Goal: Task Accomplishment & Management: Use online tool/utility

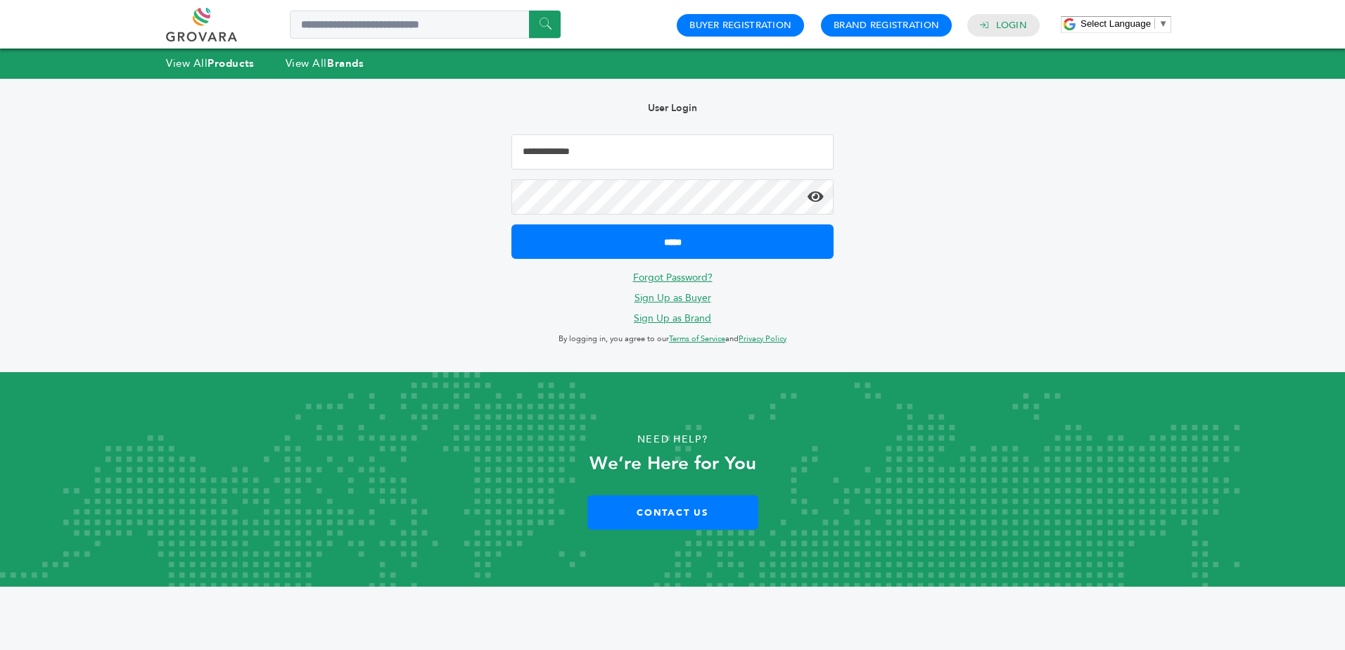
click at [675, 138] on input "Email Address" at bounding box center [672, 151] width 322 height 35
type input "**********"
click at [511, 224] on input "*****" at bounding box center [672, 241] width 322 height 34
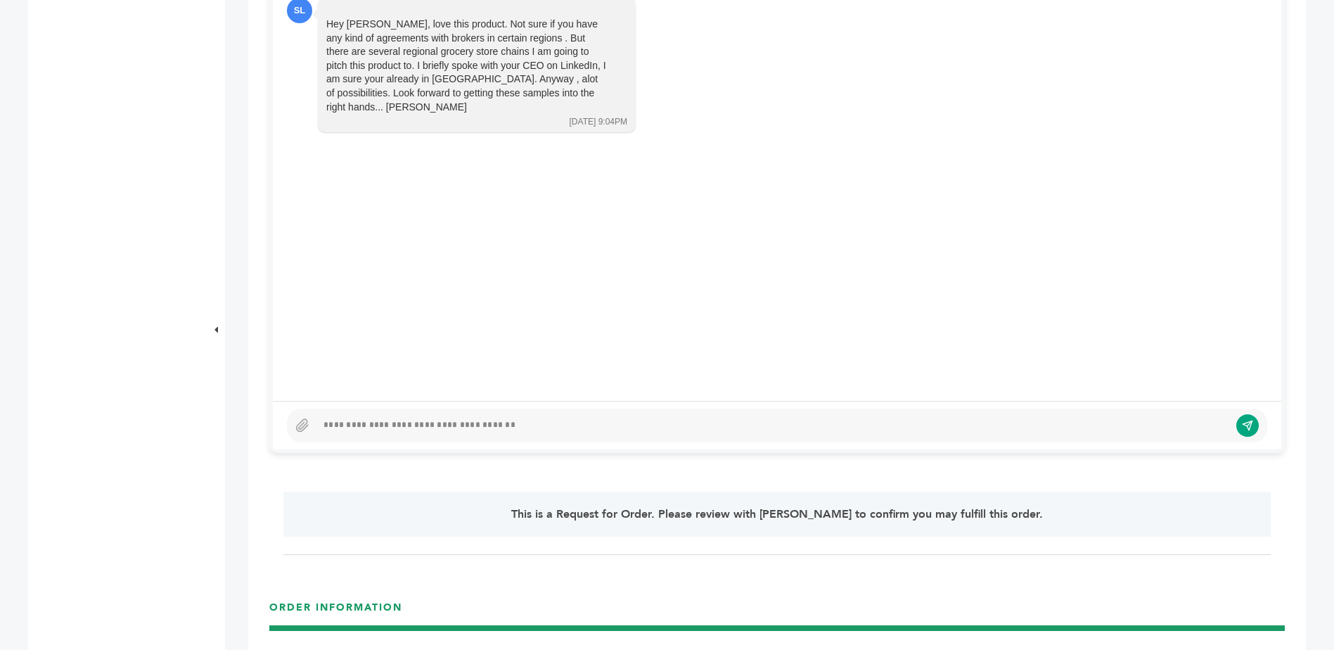
scroll to position [754, 0]
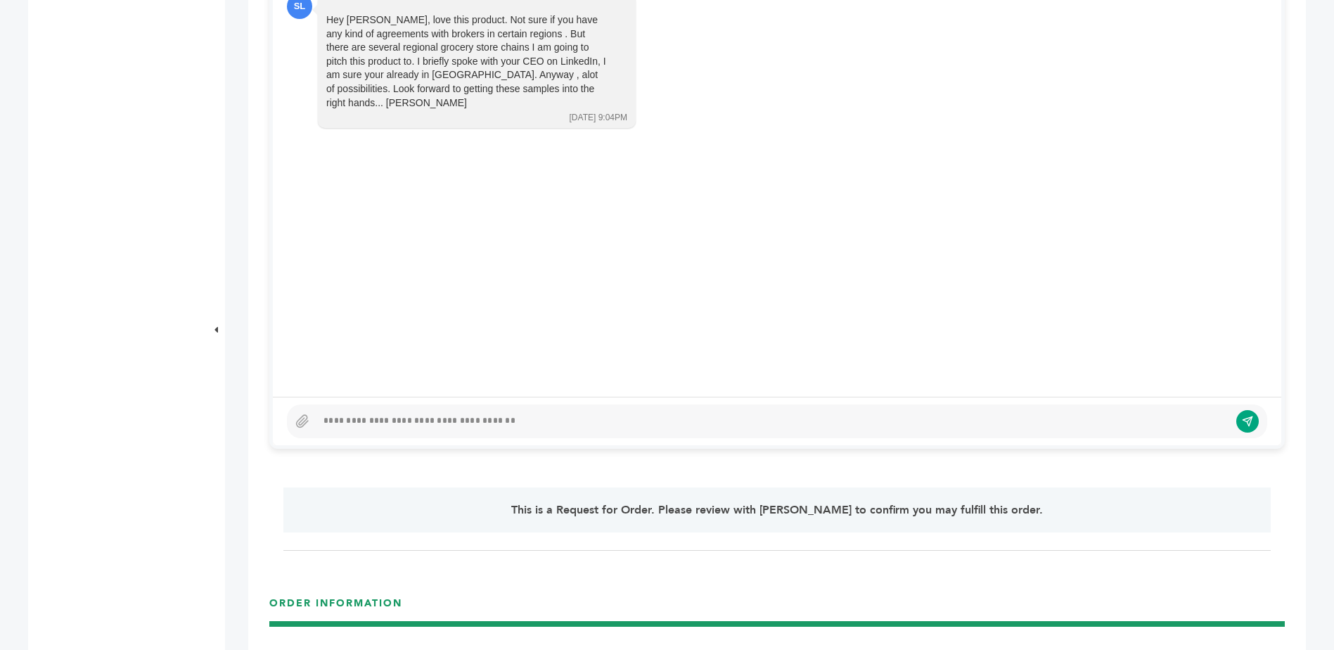
click at [444, 423] on div at bounding box center [772, 421] width 913 height 17
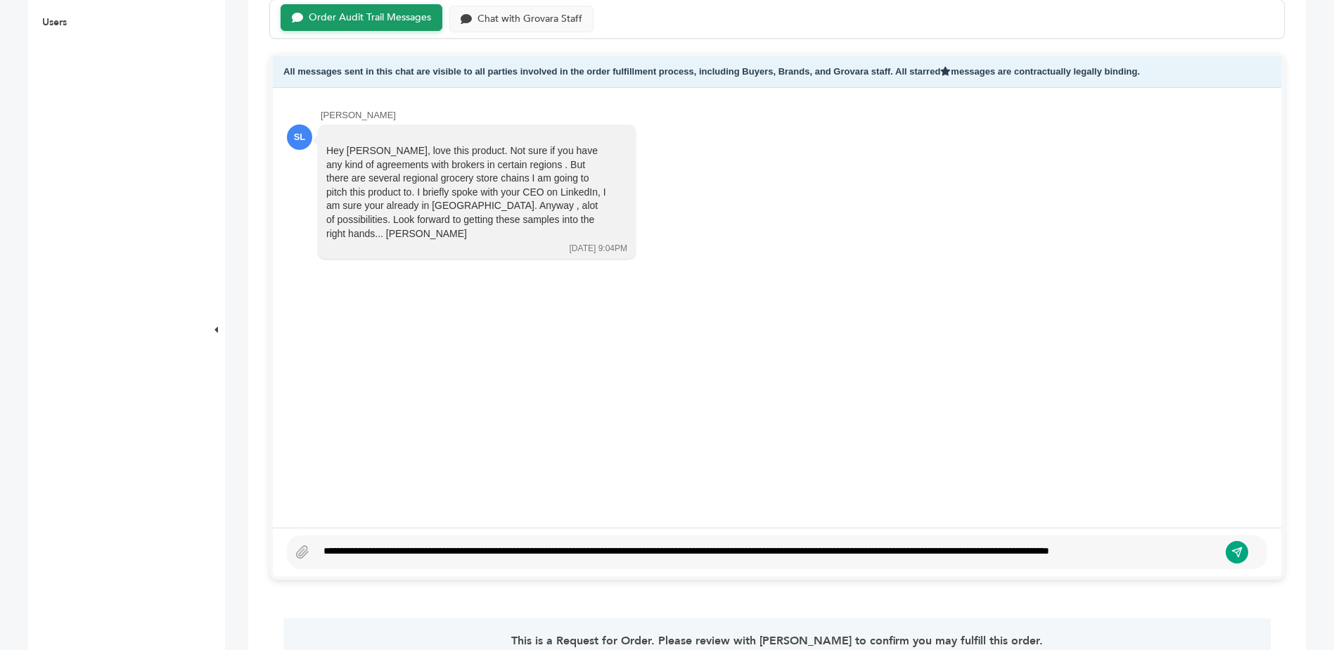
scroll to position [613, 0]
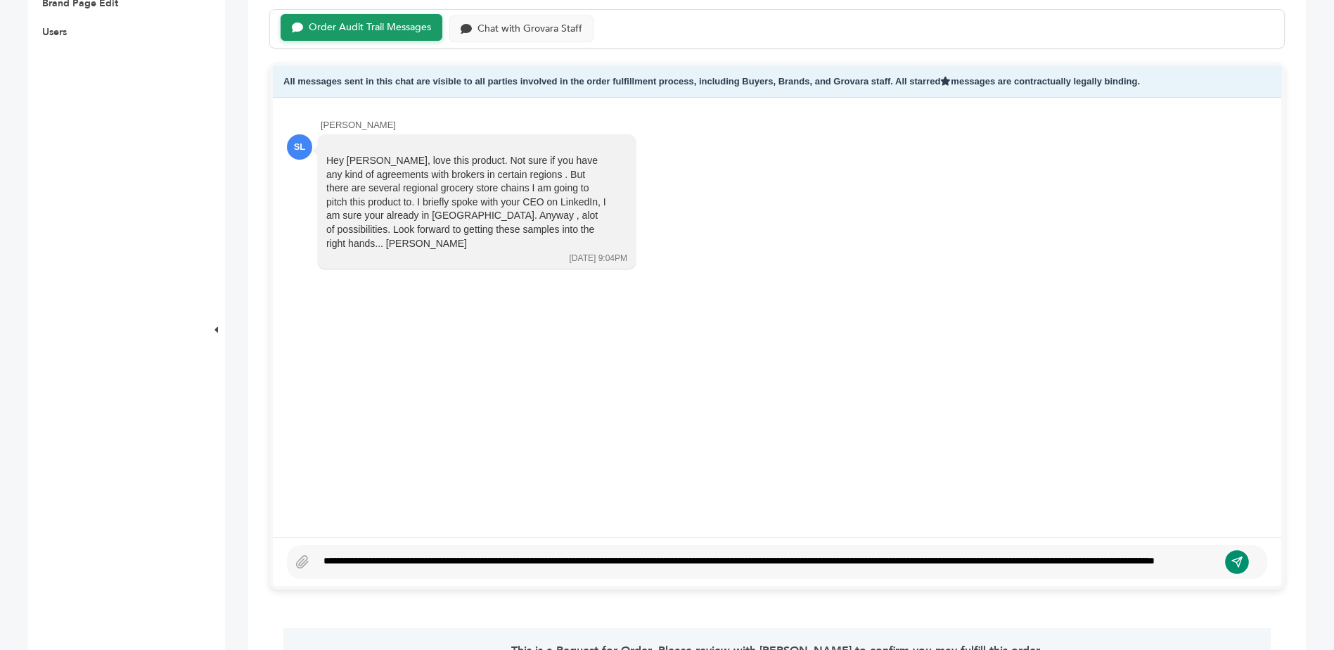
click at [1236, 556] on icon "submit" at bounding box center [1237, 562] width 12 height 12
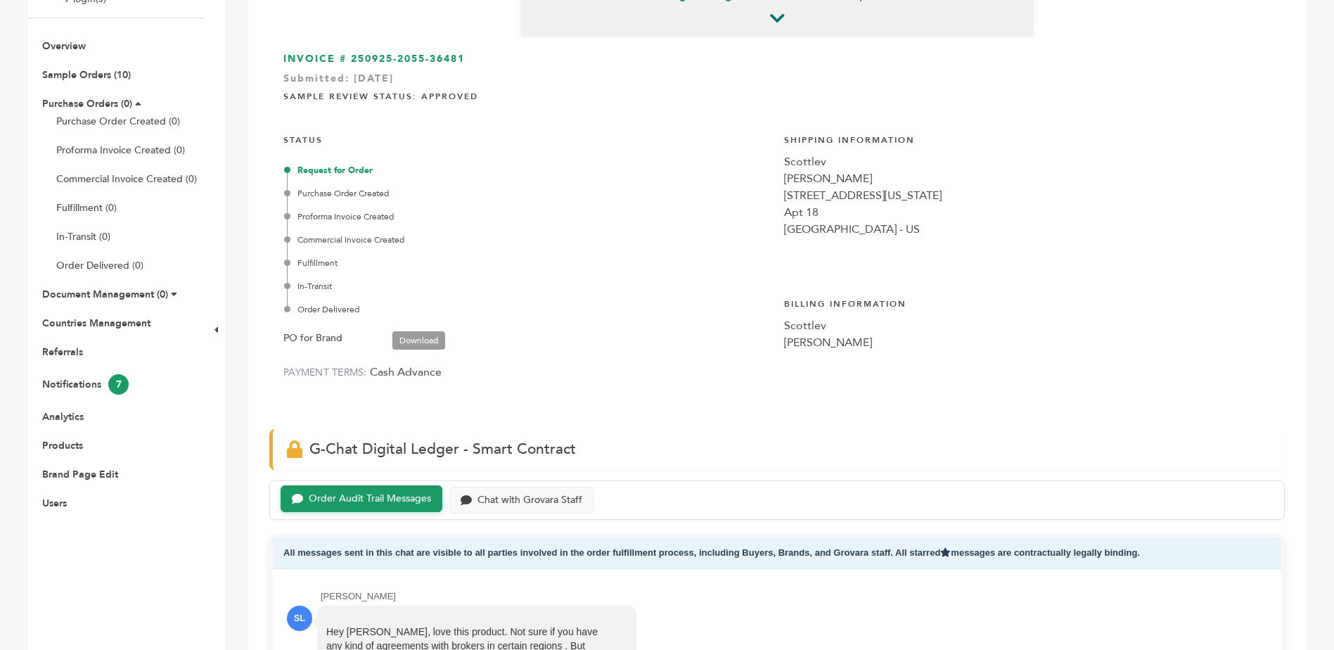
scroll to position [141, 0]
click at [108, 75] on link "Sample Orders (10)" at bounding box center [86, 76] width 89 height 13
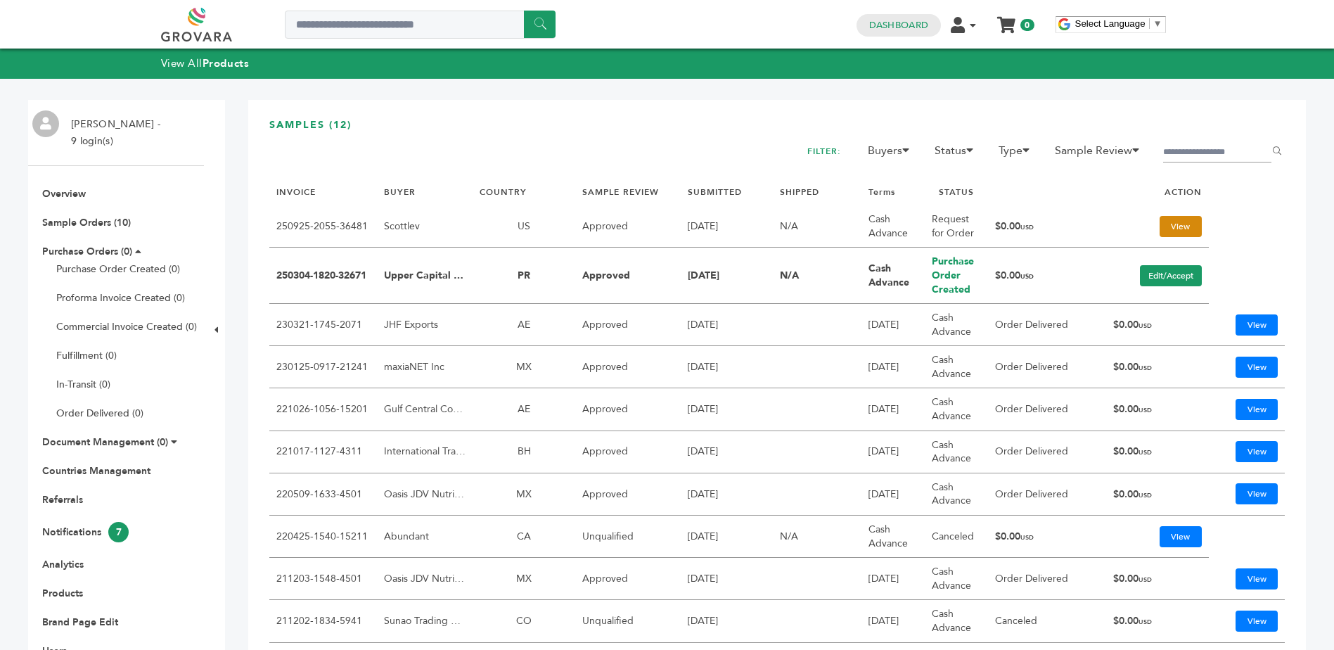
click at [1167, 226] on link "View" at bounding box center [1181, 226] width 42 height 21
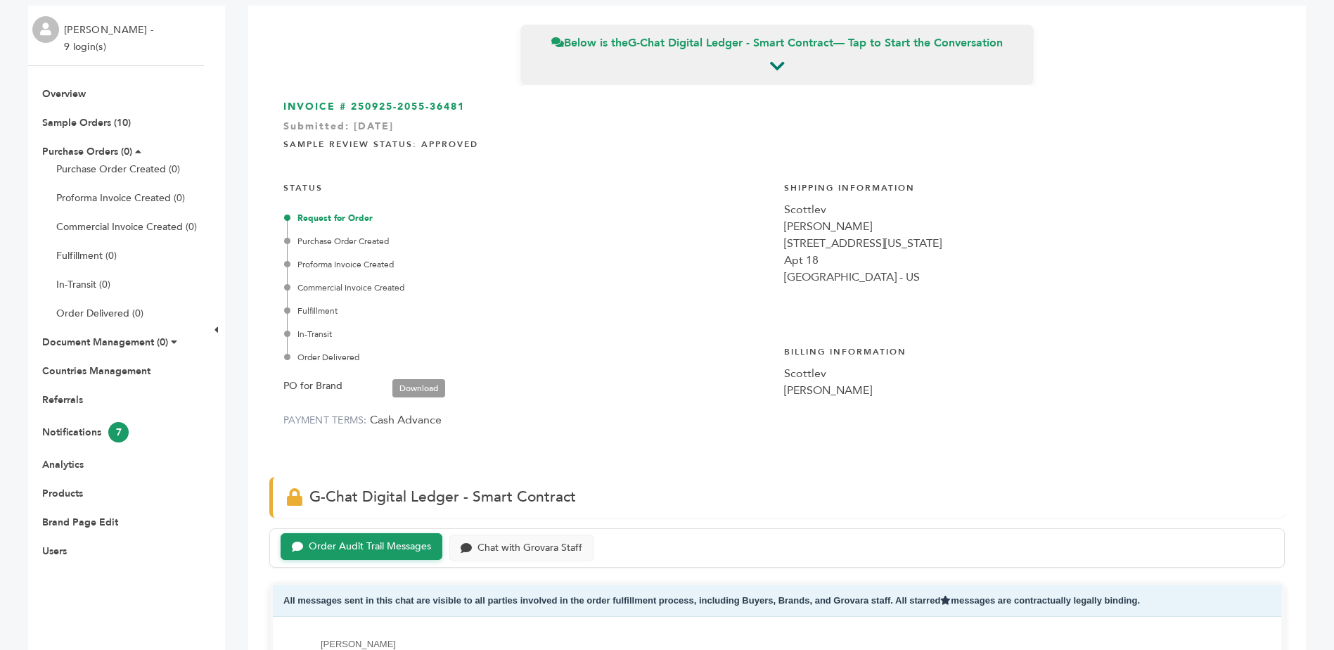
scroll to position [94, 0]
click at [418, 385] on link "Download" at bounding box center [418, 389] width 53 height 18
click at [839, 247] on div "1600 Pennsylvania Ave" at bounding box center [1027, 244] width 487 height 17
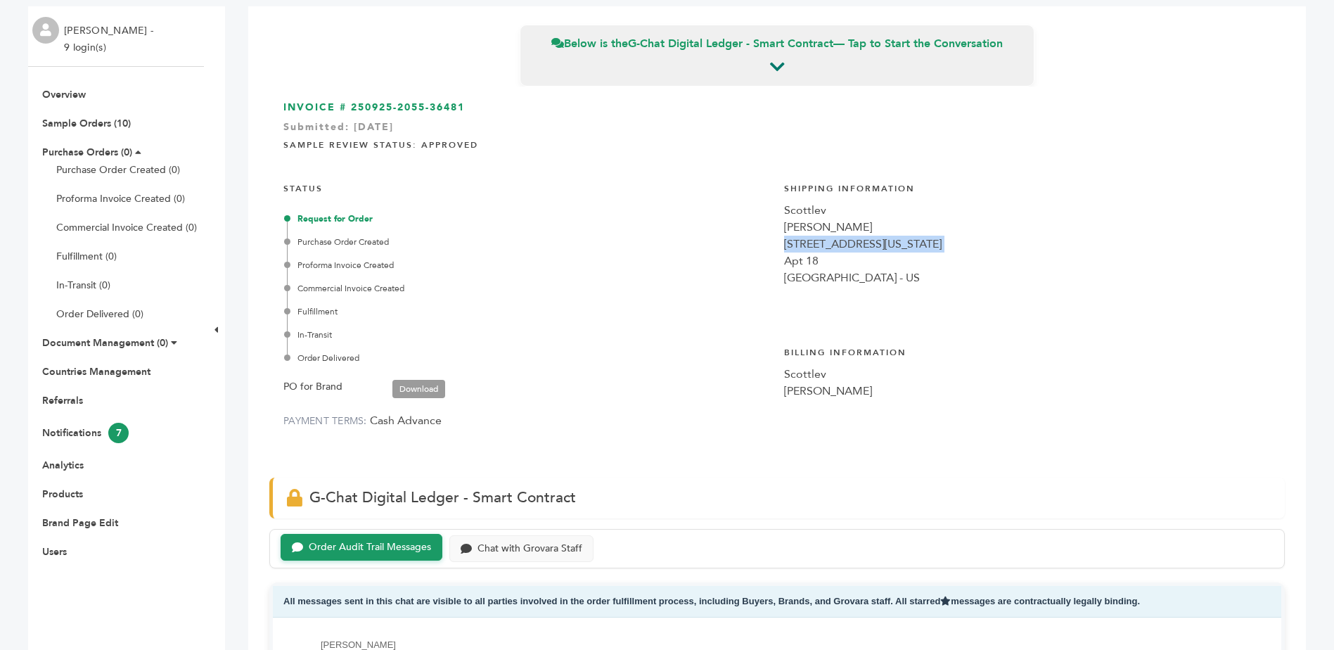
copy div "1600 Pennsylvania Ave"
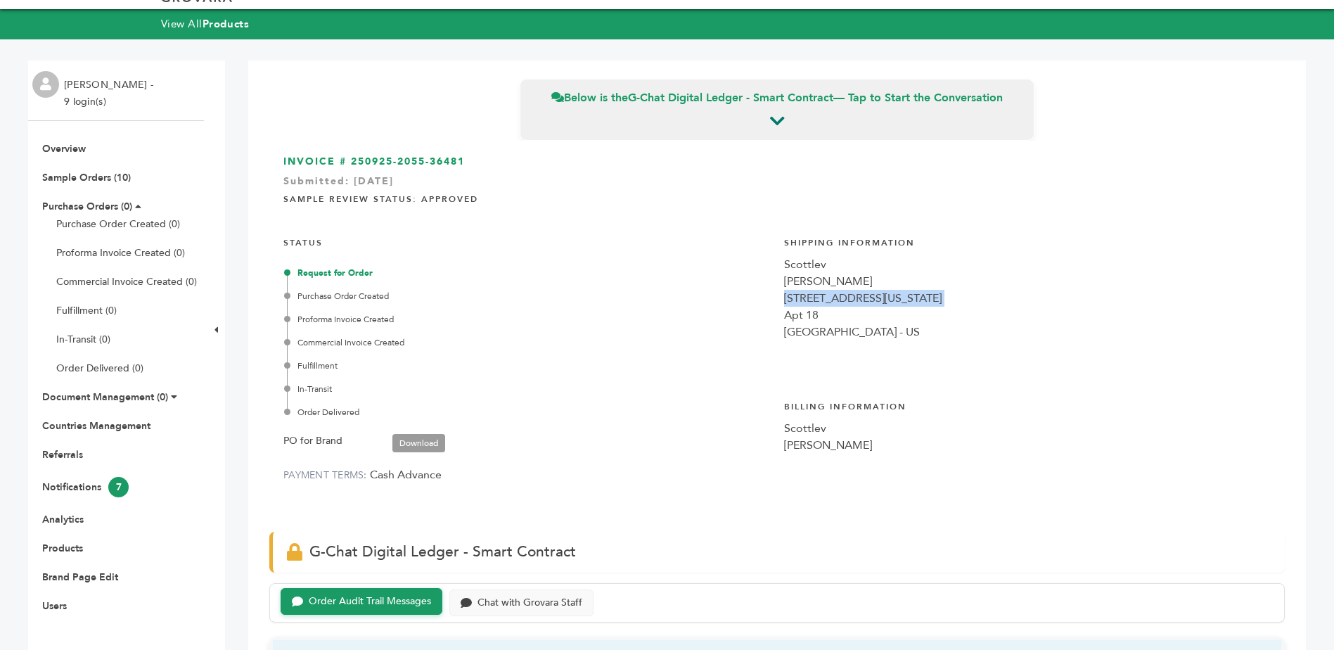
scroll to position [0, 0]
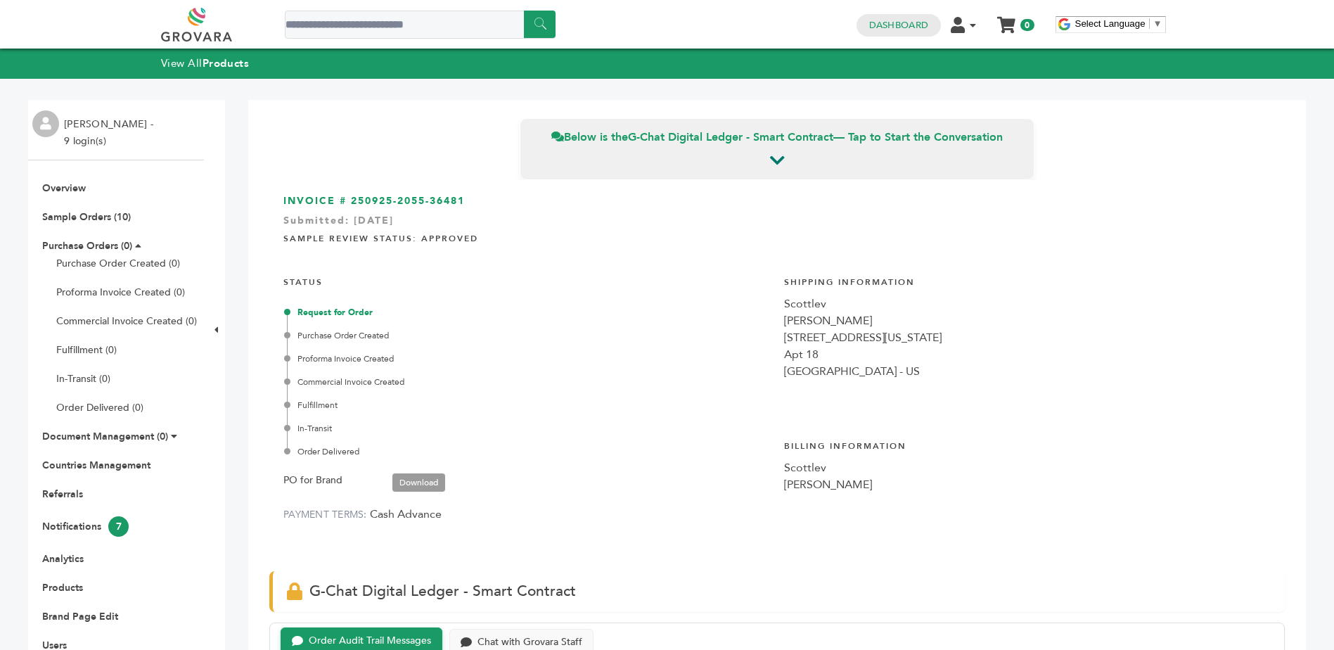
click at [738, 304] on div "STATUS Request for Order Purchase Order Created Proforma Invoice Created Commer…" at bounding box center [526, 397] width 487 height 263
click at [110, 212] on link "Sample Orders (10)" at bounding box center [86, 216] width 89 height 13
